Goal: Transaction & Acquisition: Subscribe to service/newsletter

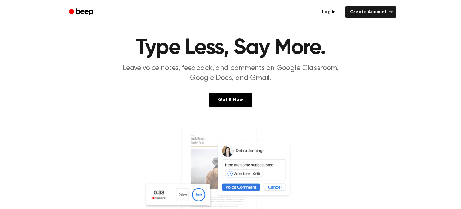
scroll to position [13, 0]
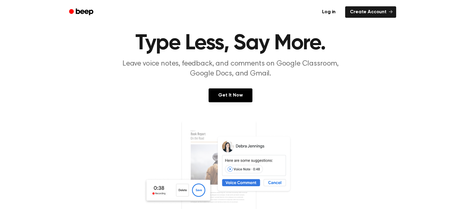
scroll to position [27, 0]
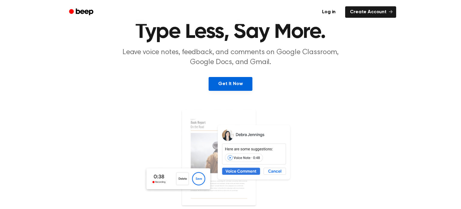
click at [246, 82] on link "Get It Now" at bounding box center [231, 84] width 44 height 14
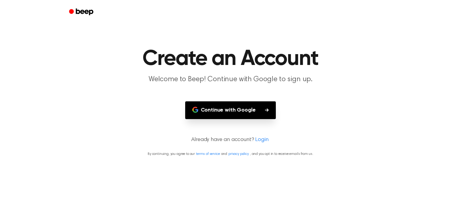
click at [240, 111] on button "Continue with Google" at bounding box center [230, 110] width 91 height 18
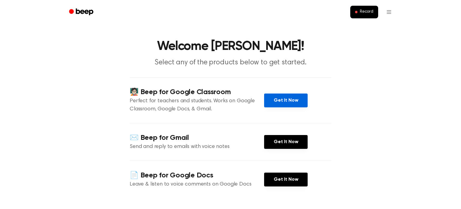
scroll to position [8, 0]
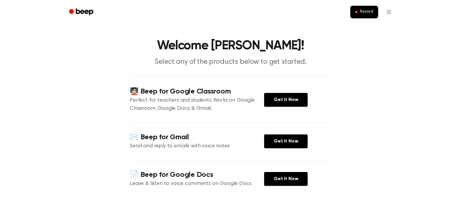
click at [0, 180] on main "Welcome [PERSON_NAME]! Select any of the products below to get started. 🧑🏻‍🏫 Be…" at bounding box center [230, 157] width 461 height 330
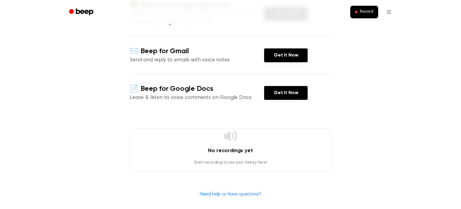
scroll to position [0, 0]
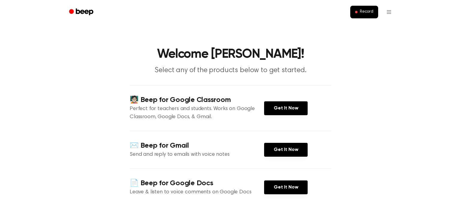
click at [0, 192] on main "Welcome [PERSON_NAME]! Select any of the products below to get started. 🧑🏻‍🏫 Be…" at bounding box center [230, 165] width 461 height 330
click at [414, 175] on main "Welcome [PERSON_NAME]! Select any of the products below to get started. 🧑🏻‍🏫 Be…" at bounding box center [230, 165] width 461 height 330
click at [404, 187] on main "Welcome [PERSON_NAME]! Select any of the products below to get started. 🧑🏻‍🏫 Be…" at bounding box center [230, 165] width 461 height 330
click at [295, 113] on link "Get It Now" at bounding box center [286, 108] width 44 height 14
click at [281, 110] on link "Get It Now" at bounding box center [286, 108] width 44 height 14
